Goal: Task Accomplishment & Management: Manage account settings

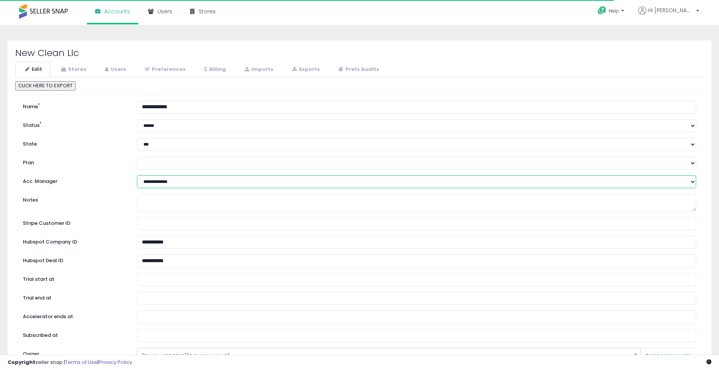
click at [196, 180] on select "**********" at bounding box center [417, 181] width 560 height 13
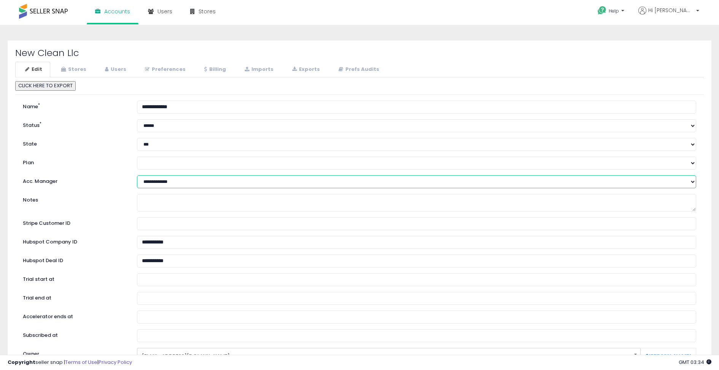
select select "**"
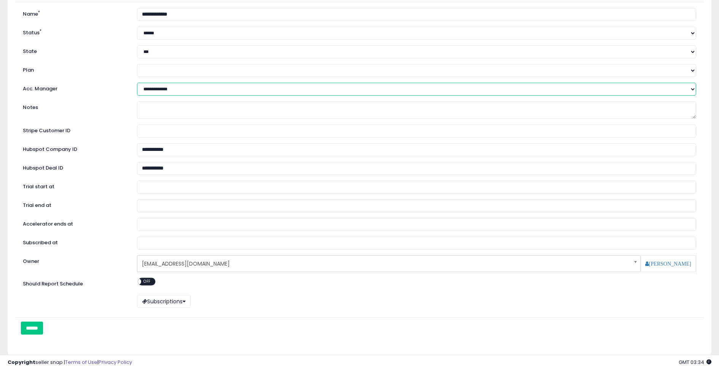
scroll to position [125, 0]
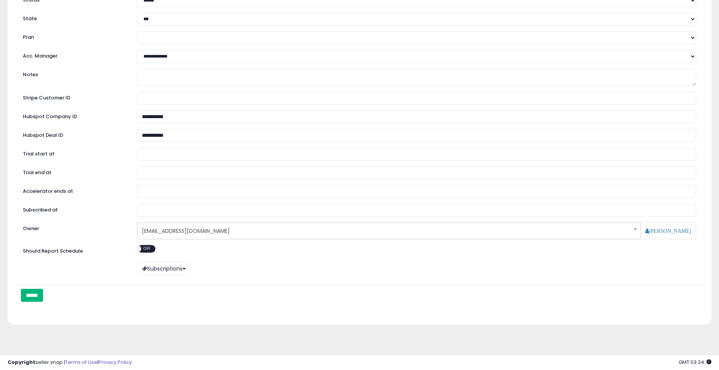
click at [43, 295] on input "******" at bounding box center [32, 295] width 22 height 13
